Goal: Transaction & Acquisition: Purchase product/service

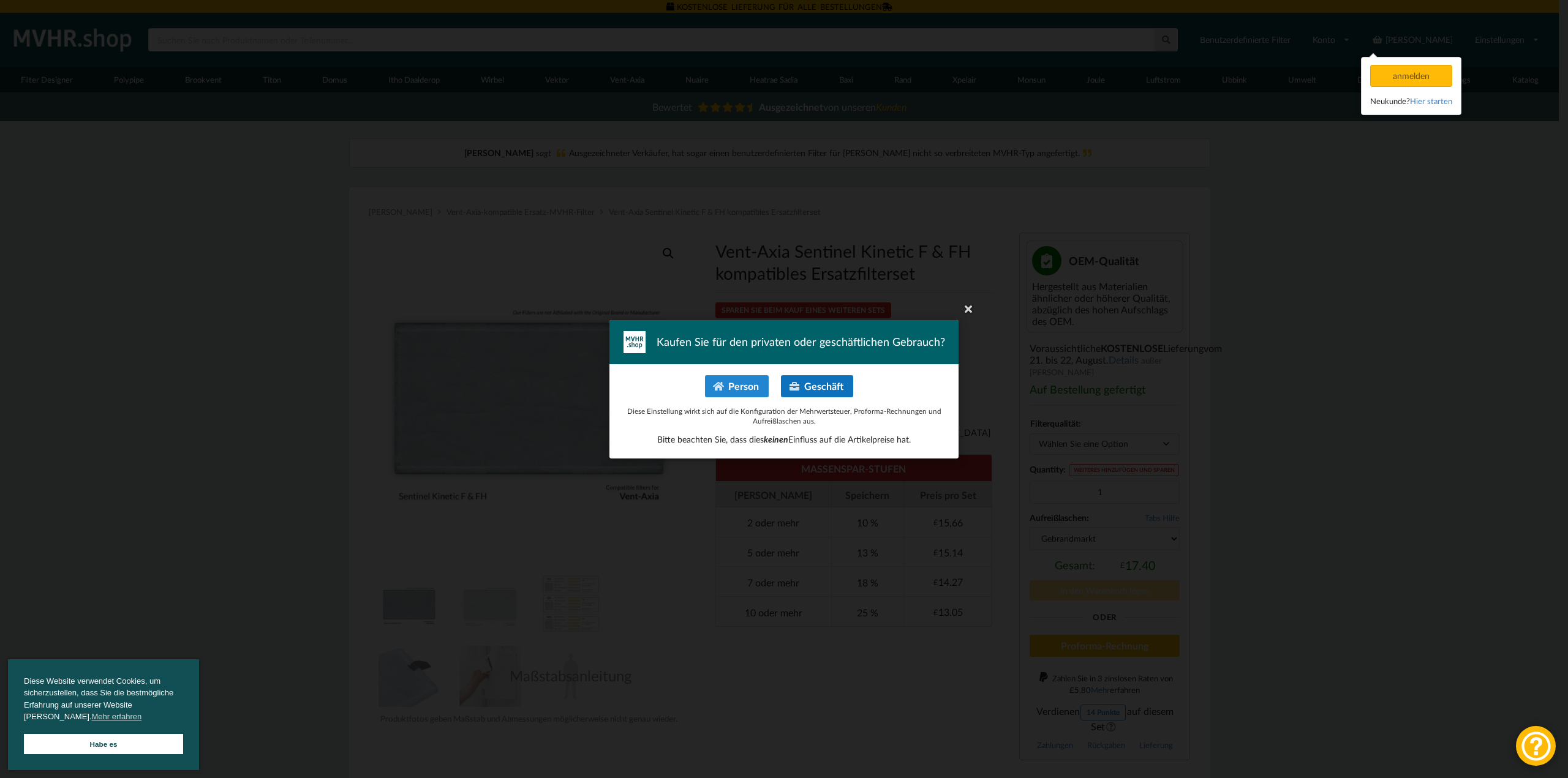
click at [824, 386] on font "Geschäft" at bounding box center [824, 386] width 39 height 12
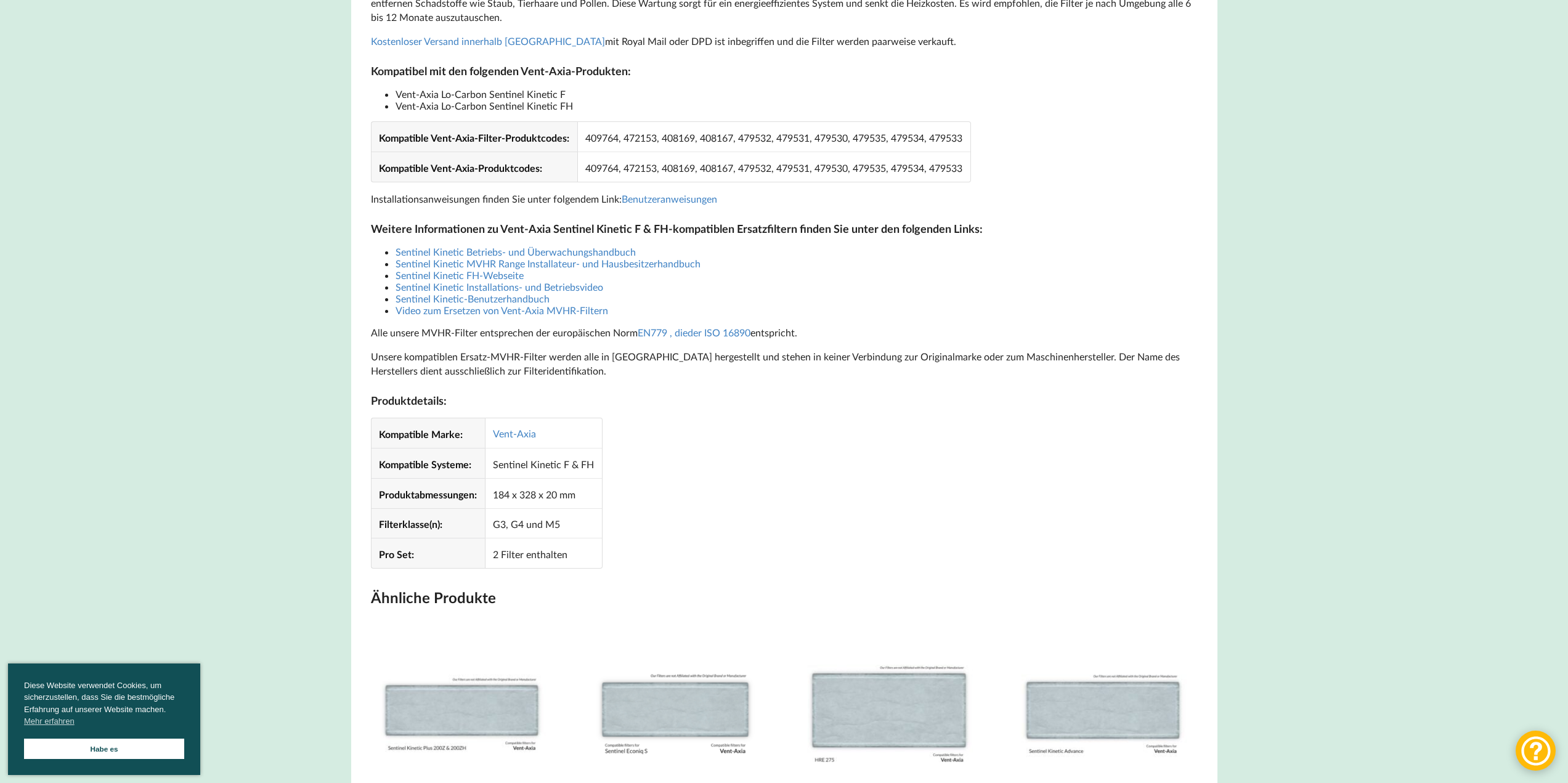
scroll to position [924, 0]
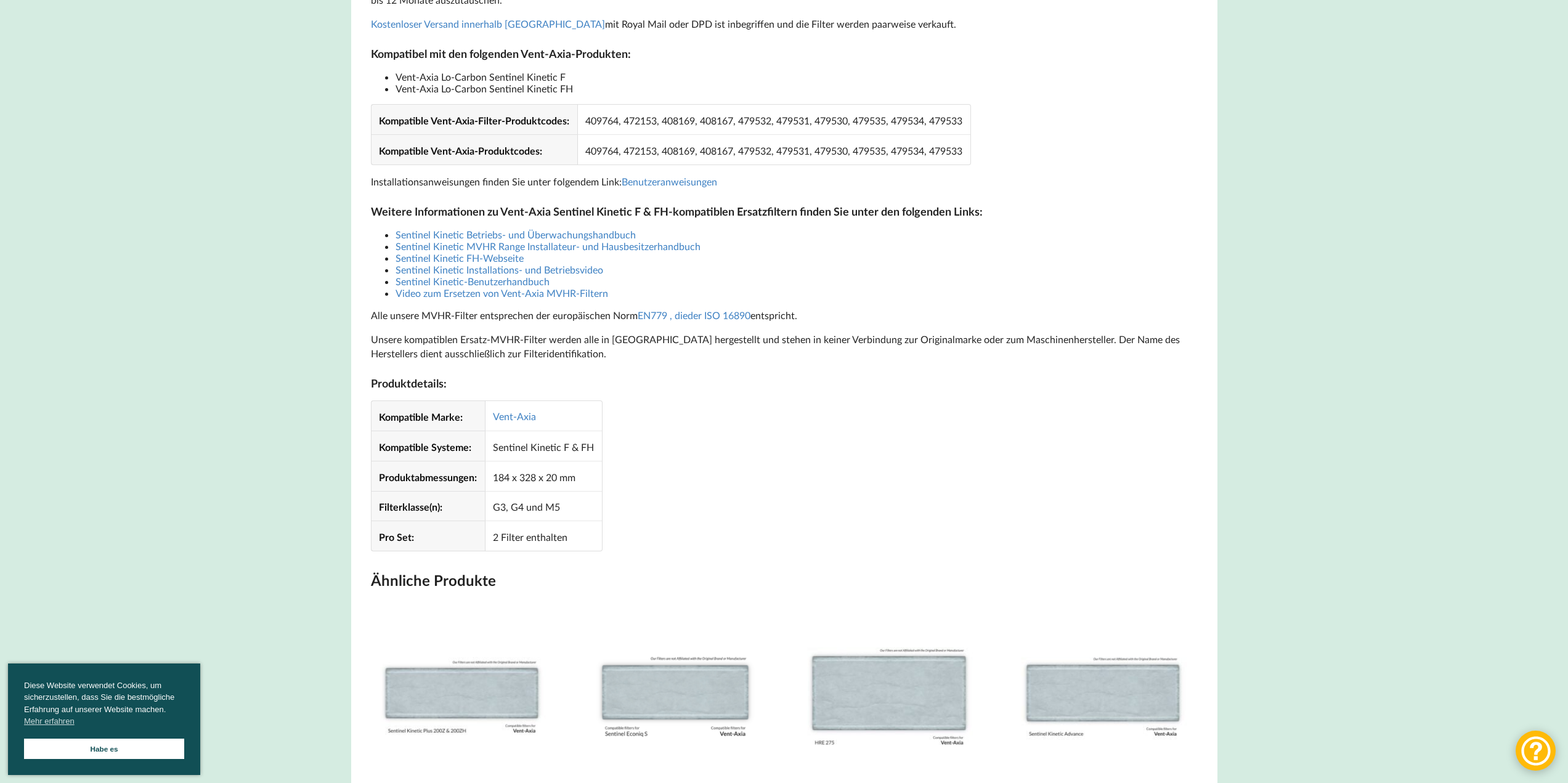
click at [498, 717] on img at bounding box center [462, 690] width 183 height 183
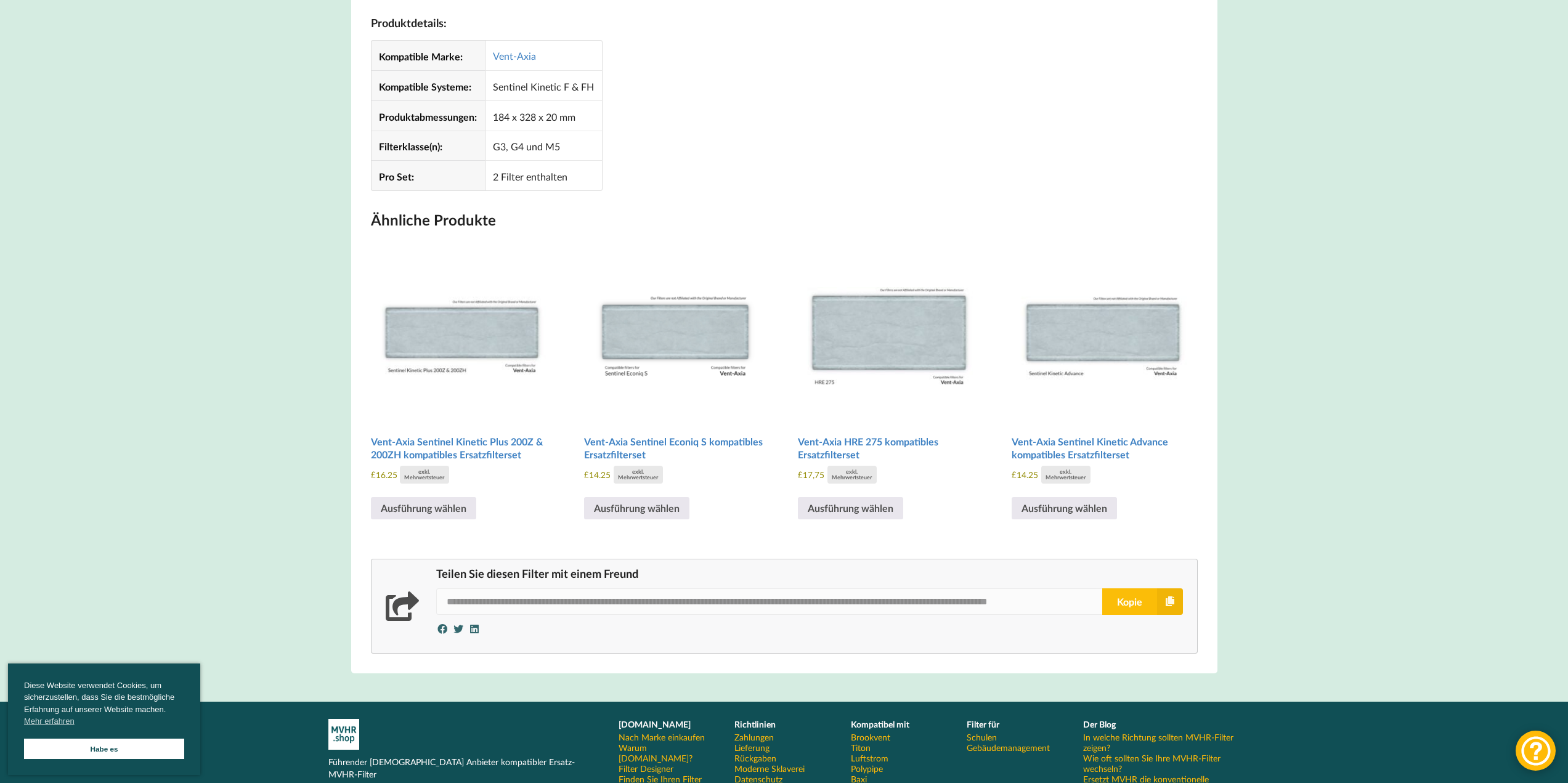
scroll to position [1294, 0]
